Goal: Download file/media

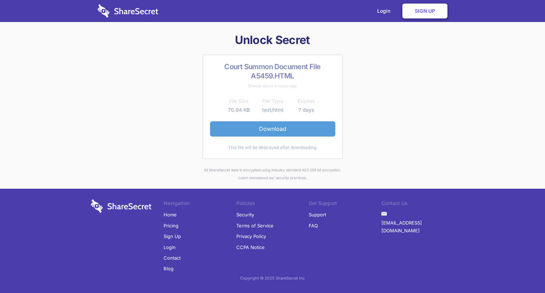
click at [276, 130] on link "Download" at bounding box center [272, 128] width 125 height 15
click at [264, 130] on link "Download" at bounding box center [272, 128] width 125 height 15
click at [109, 55] on div "Unlock Secret Court Summon Document File A5459.HTML Shared about 4 hours ago Fi…" at bounding box center [272, 107] width 369 height 149
click at [177, 42] on h1 "Unlock Secret" at bounding box center [272, 40] width 369 height 15
